Goal: Task Accomplishment & Management: Manage account settings

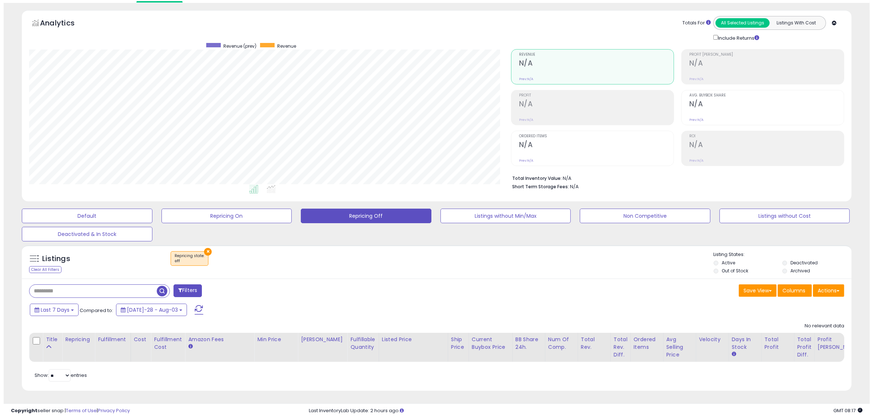
scroll to position [149, 482]
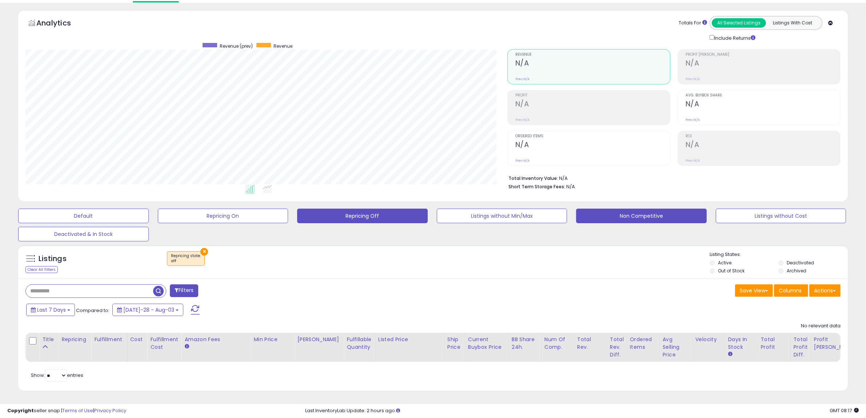
click at [149, 208] on button "Non Competitive" at bounding box center [83, 215] width 131 height 15
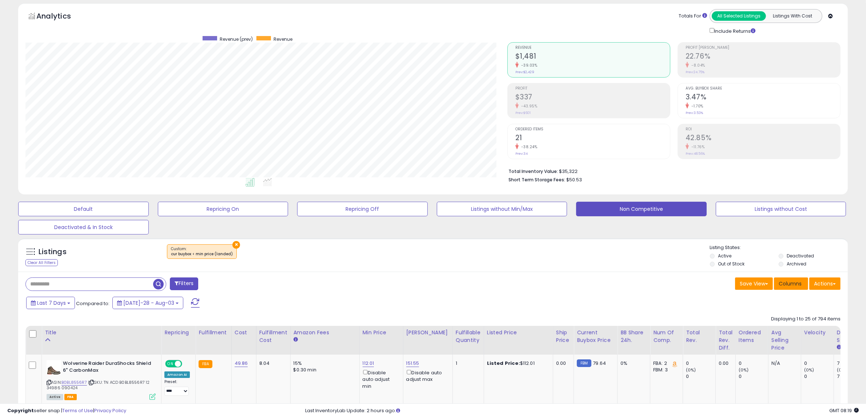
click at [794, 288] on button "Columns" at bounding box center [791, 283] width 34 height 12
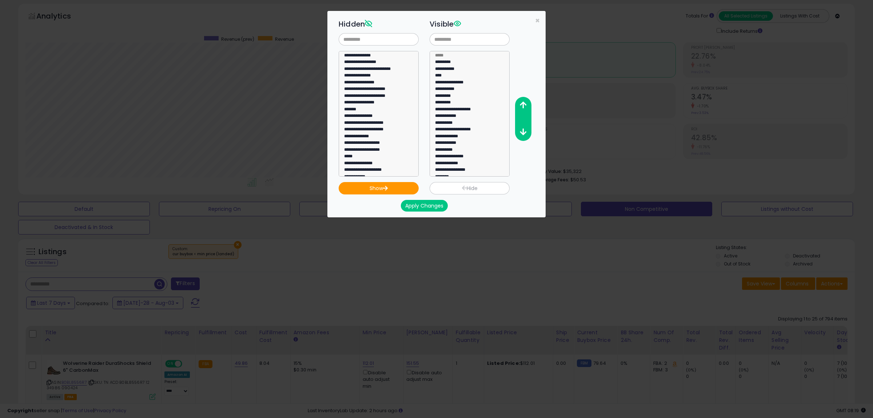
scroll to position [136, 0]
select select "**********"
click at [353, 65] on option "**********" at bounding box center [375, 68] width 64 height 7
click at [369, 194] on button "Show" at bounding box center [379, 188] width 80 height 12
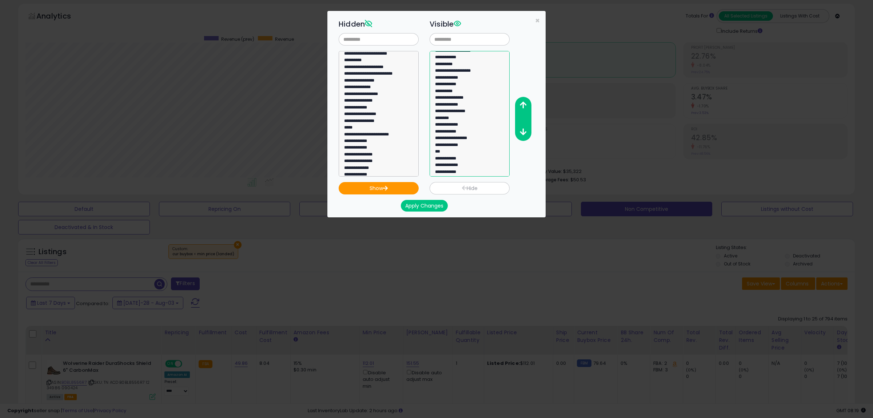
select select "**********"
click at [463, 172] on option "**********" at bounding box center [466, 172] width 64 height 7
click at [526, 101] on icon "button" at bounding box center [523, 105] width 7 height 8
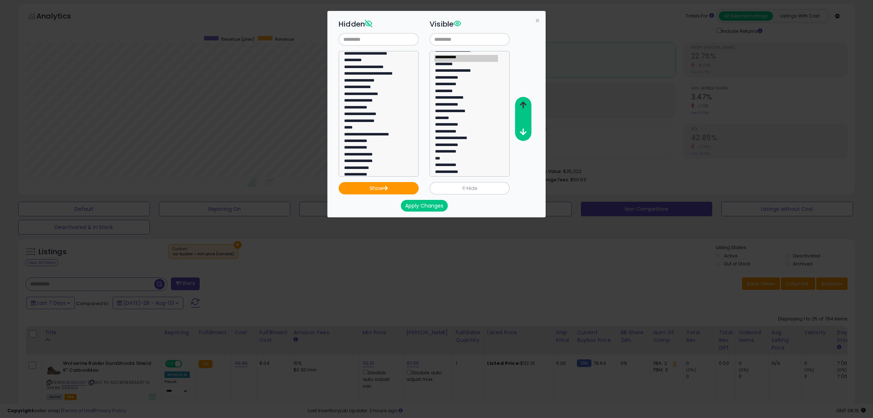
click at [526, 101] on icon "button" at bounding box center [523, 105] width 7 height 8
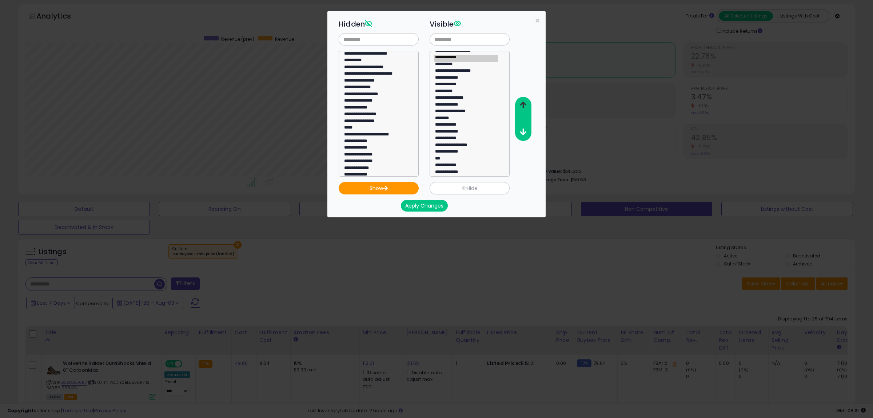
click at [526, 101] on icon "button" at bounding box center [523, 105] width 7 height 8
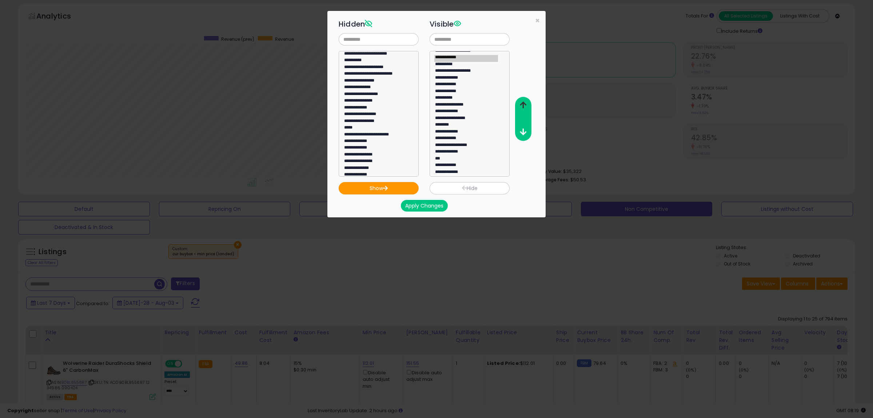
click at [526, 101] on icon "button" at bounding box center [523, 105] width 7 height 8
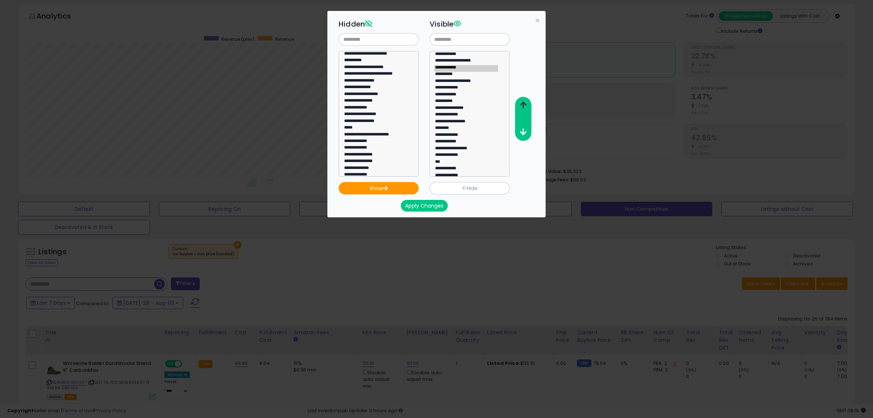
click at [526, 101] on icon "button" at bounding box center [523, 105] width 7 height 8
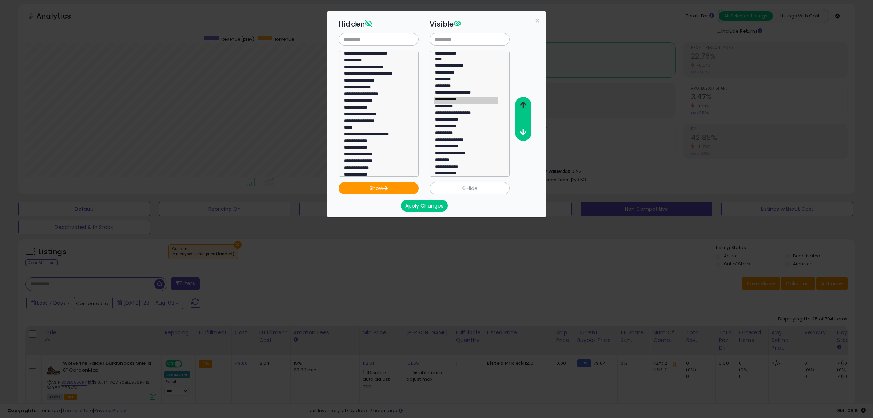
click at [526, 101] on icon "button" at bounding box center [523, 105] width 7 height 8
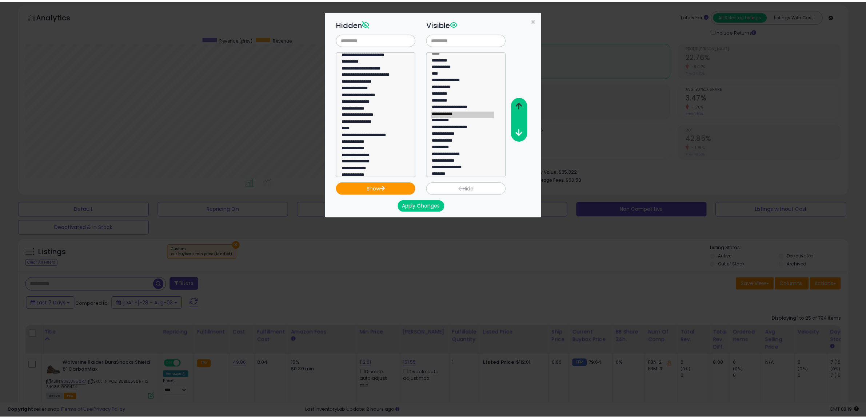
scroll to position [2, 0]
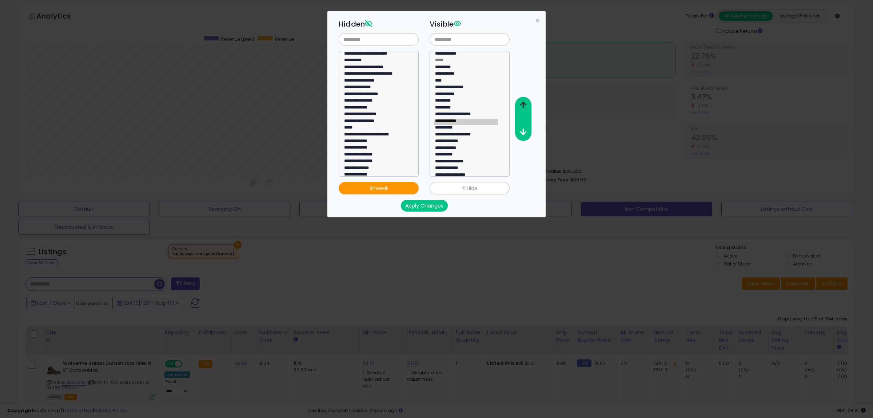
click at [526, 101] on icon "button" at bounding box center [523, 105] width 7 height 8
click at [526, 100] on button "button" at bounding box center [523, 105] width 16 height 13
click at [430, 206] on button "Apply Changes" at bounding box center [424, 206] width 47 height 12
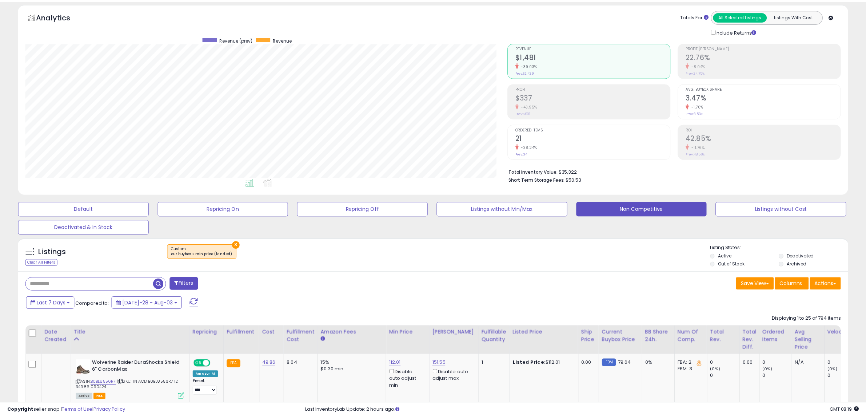
scroll to position [363529, 363196]
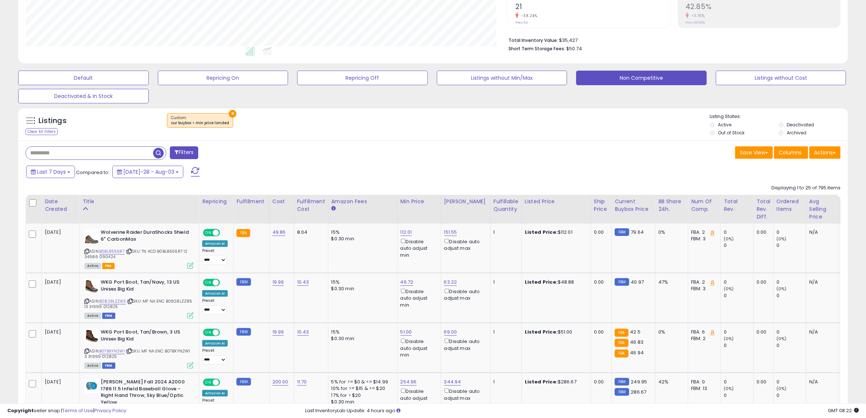
scroll to position [164, 0]
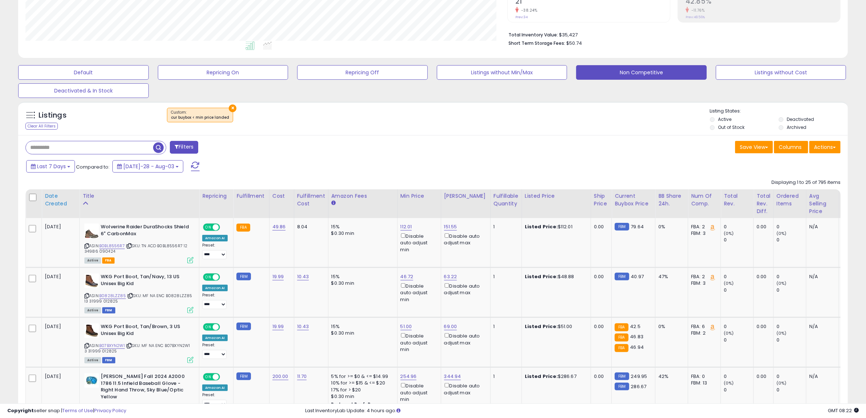
click at [53, 205] on div "Date Created" at bounding box center [61, 199] width 32 height 15
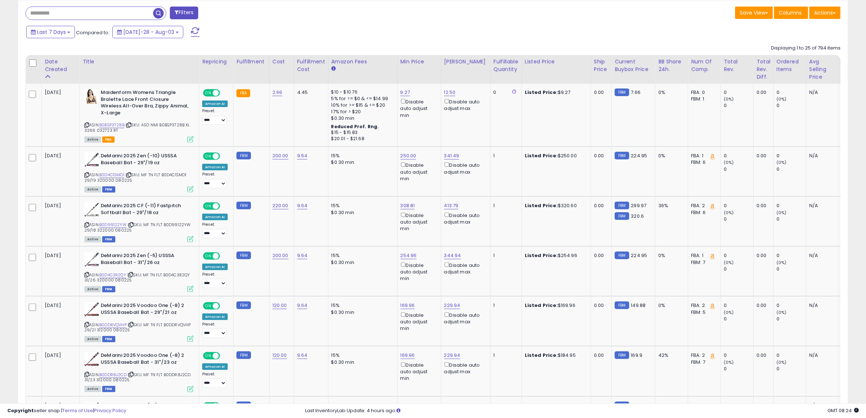
scroll to position [300, 0]
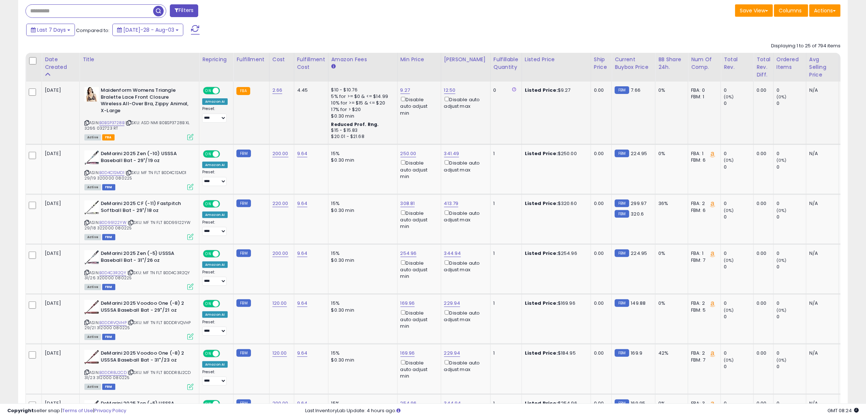
click at [401, 95] on div "9.27 Disable auto adjust min" at bounding box center [417, 101] width 35 height 29
click at [402, 89] on link "9.27" at bounding box center [405, 90] width 10 height 7
drag, startPoint x: 377, startPoint y: 64, endPoint x: 191, endPoint y: 31, distance: 189.1
type input "*"
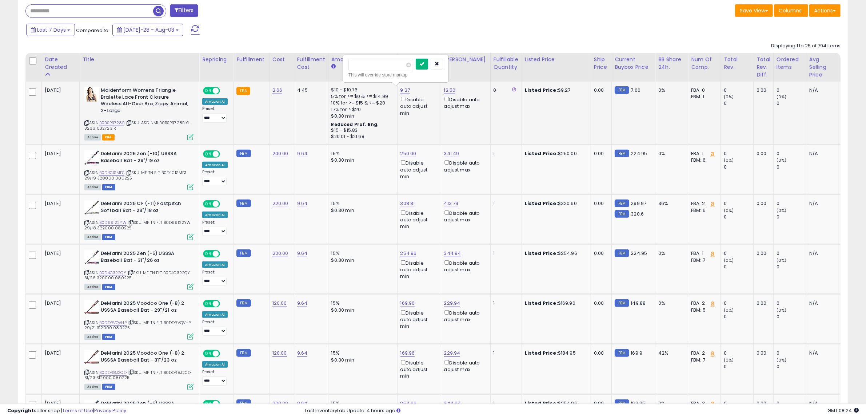
click at [428, 63] on button "submit" at bounding box center [422, 64] width 12 height 11
click at [406, 94] on link "250.00" at bounding box center [405, 90] width 10 height 7
drag, startPoint x: 373, startPoint y: 123, endPoint x: 256, endPoint y: 93, distance: 120.1
type input "***"
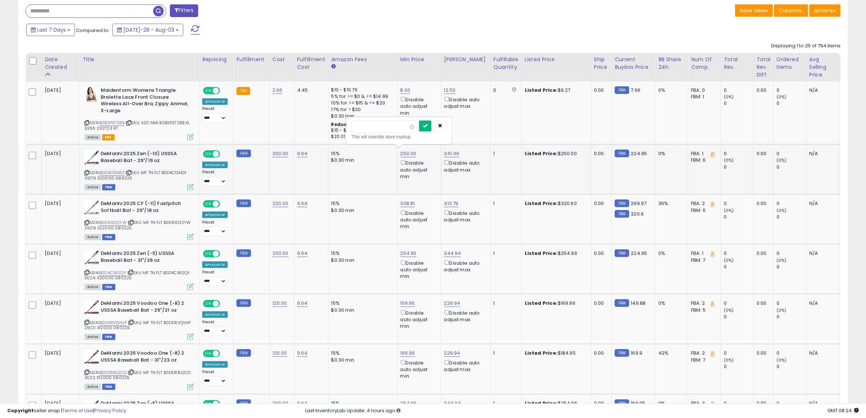
click at [431, 130] on button "submit" at bounding box center [425, 125] width 12 height 11
click at [402, 195] on td "308.81 Disable auto adjust min" at bounding box center [419, 219] width 44 height 50
click at [402, 94] on link "308.81" at bounding box center [405, 90] width 10 height 7
drag, startPoint x: 375, startPoint y: 173, endPoint x: 131, endPoint y: 148, distance: 245.0
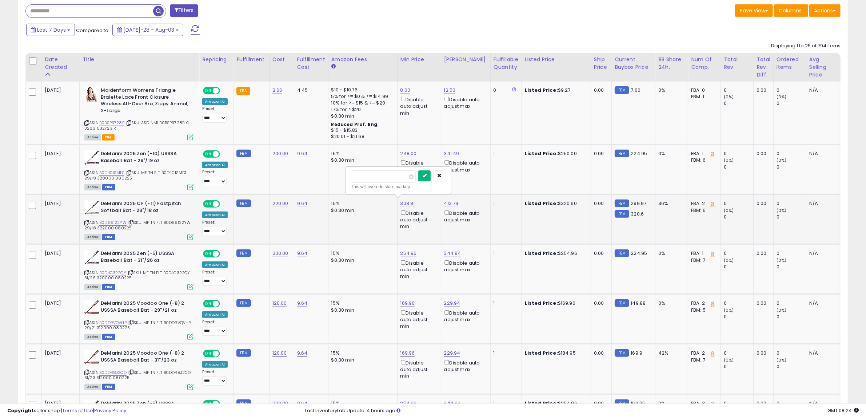
type input "***"
click at [431, 176] on button "submit" at bounding box center [424, 175] width 12 height 11
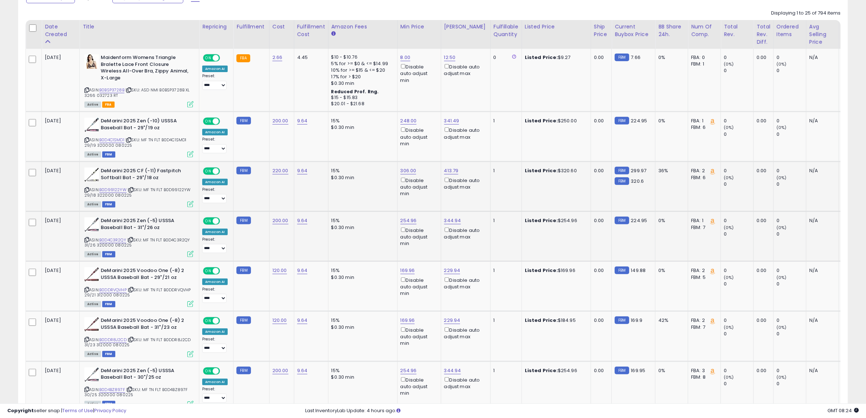
scroll to position [346, 0]
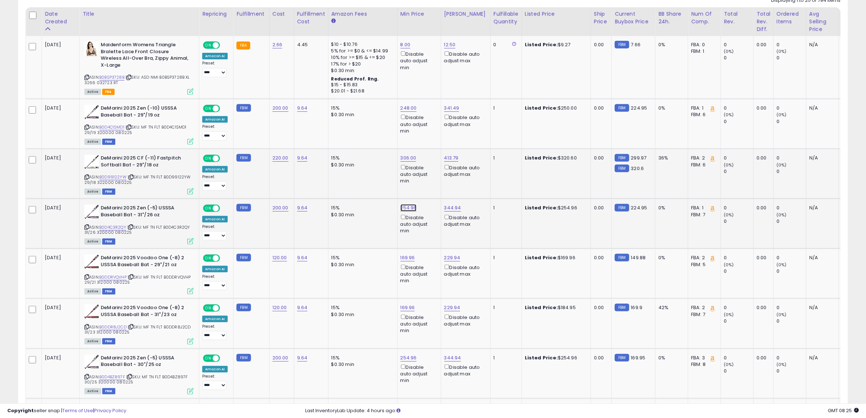
click at [407, 48] on link "254.96" at bounding box center [405, 44] width 10 height 7
drag, startPoint x: 379, startPoint y: 179, endPoint x: 128, endPoint y: 144, distance: 253.8
type input "***"
click at [431, 183] on button "submit" at bounding box center [425, 179] width 12 height 11
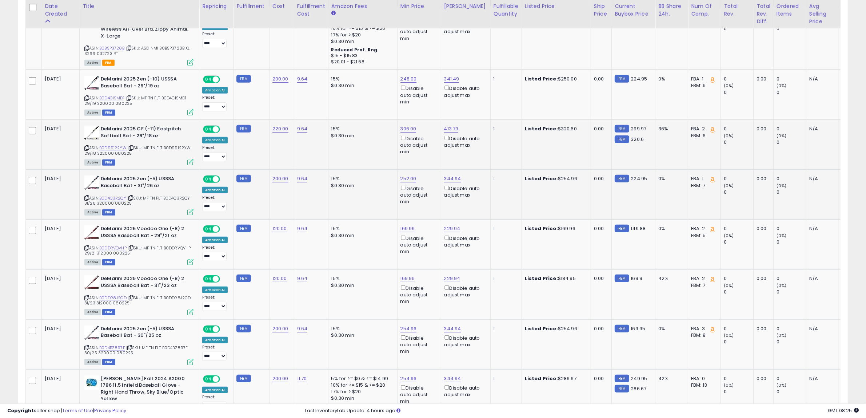
scroll to position [391, 0]
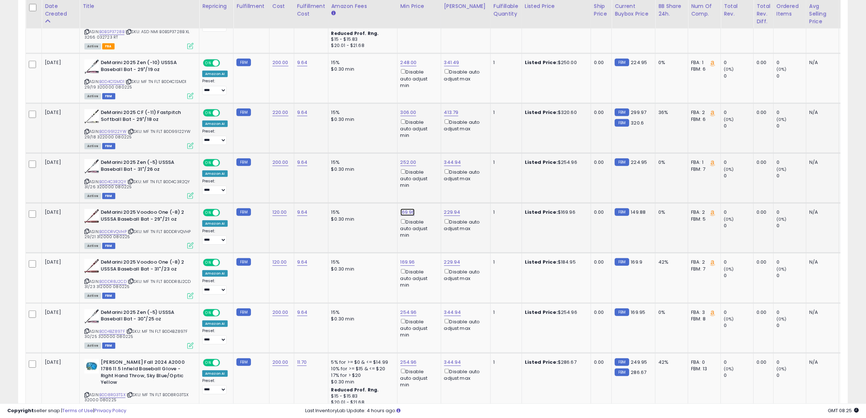
drag, startPoint x: 377, startPoint y: 184, endPoint x: 173, endPoint y: 161, distance: 206.0
type input "***"
click at [431, 188] on button "submit" at bounding box center [424, 184] width 12 height 11
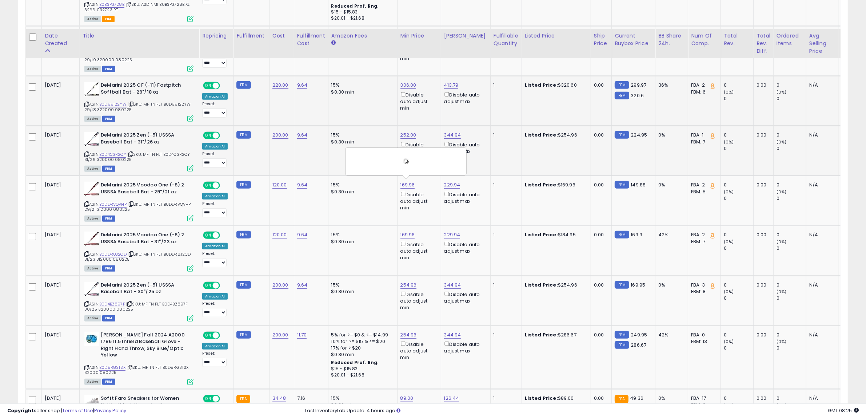
scroll to position [482, 0]
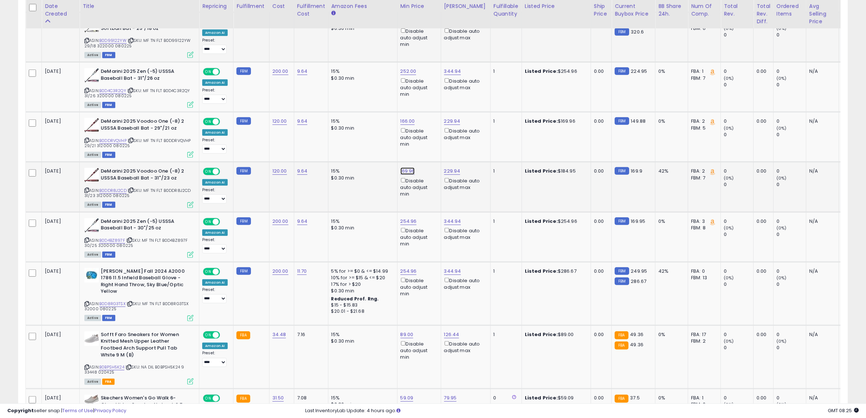
drag, startPoint x: 380, startPoint y: 145, endPoint x: 155, endPoint y: 110, distance: 228.2
type input "***"
click at [427, 142] on icon "submit" at bounding box center [424, 142] width 4 height 4
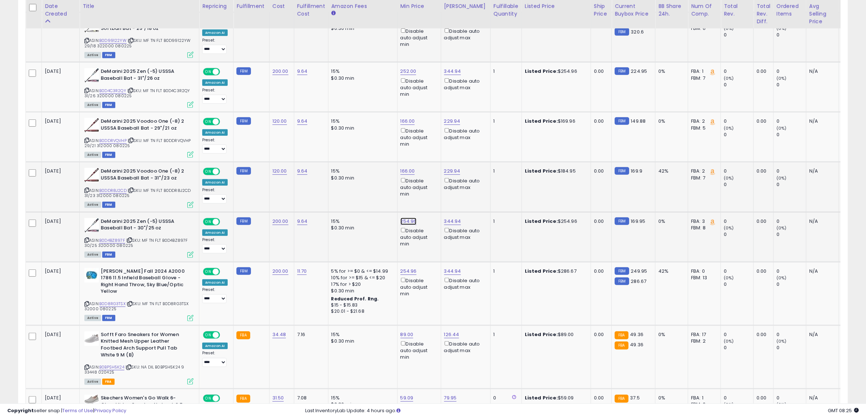
drag, startPoint x: 337, startPoint y: 189, endPoint x: 111, endPoint y: 150, distance: 229.2
type input "***"
click at [431, 196] on button "submit" at bounding box center [425, 192] width 12 height 11
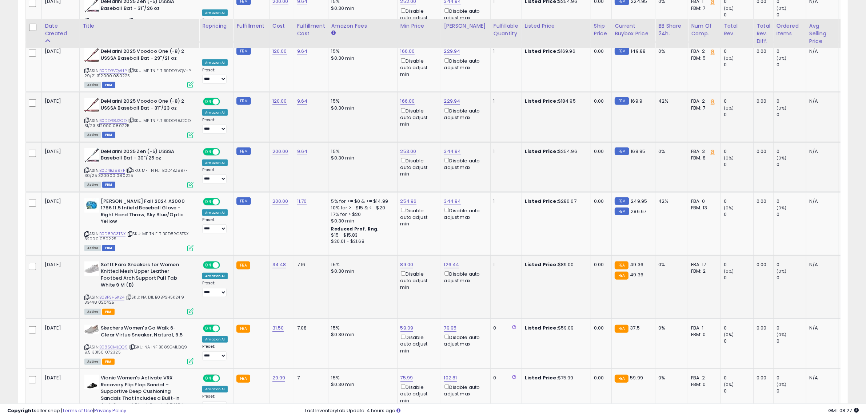
scroll to position [573, 0]
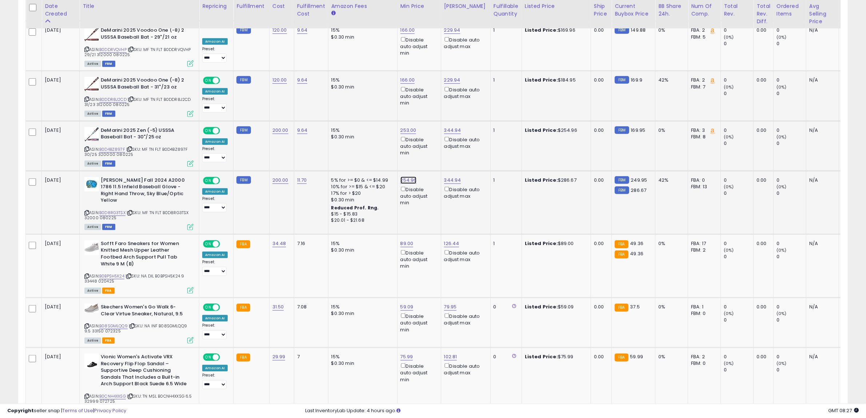
drag, startPoint x: 385, startPoint y: 149, endPoint x: 199, endPoint y: 108, distance: 190.0
type input "***"
click at [431, 154] on button "submit" at bounding box center [425, 150] width 12 height 11
